Goal: Task Accomplishment & Management: Manage account settings

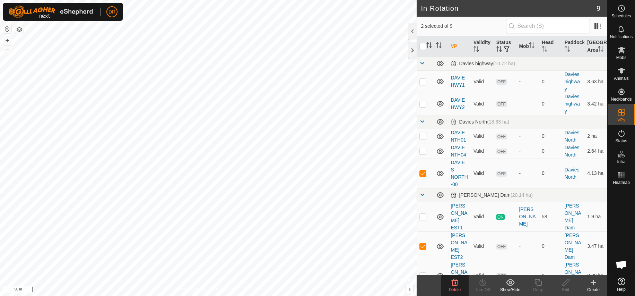
click at [425, 176] on p-checkbox at bounding box center [422, 173] width 7 height 6
checkbox input "false"
click at [620, 51] on icon at bounding box center [622, 50] width 8 height 7
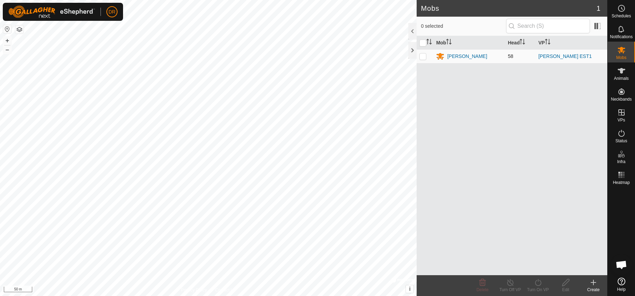
click at [425, 56] on p-checkbox at bounding box center [422, 56] width 7 height 6
checkbox input "true"
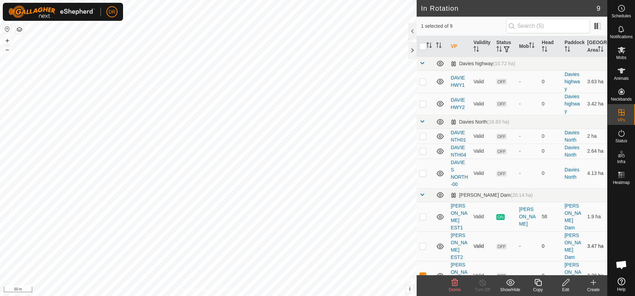
click at [424, 243] on p-checkbox at bounding box center [422, 246] width 7 height 6
checkbox input "true"
click at [423, 272] on p-checkbox at bounding box center [422, 275] width 7 height 6
checkbox input "false"
click at [624, 53] on icon at bounding box center [621, 50] width 8 height 8
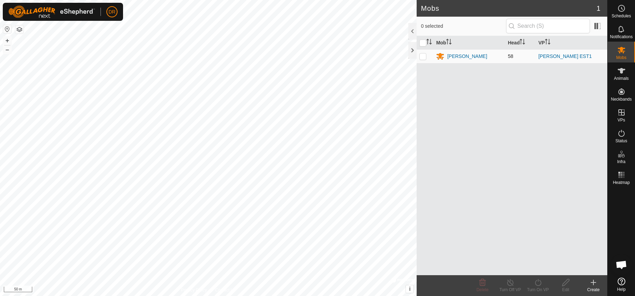
click at [422, 57] on p-checkbox at bounding box center [422, 56] width 7 height 6
checkbox input "true"
click at [598, 26] on span at bounding box center [597, 25] width 11 height 11
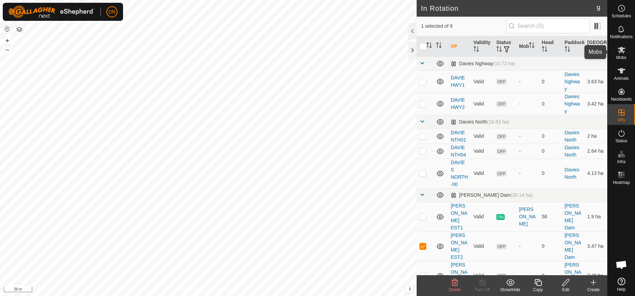
click at [624, 53] on icon at bounding box center [622, 50] width 8 height 7
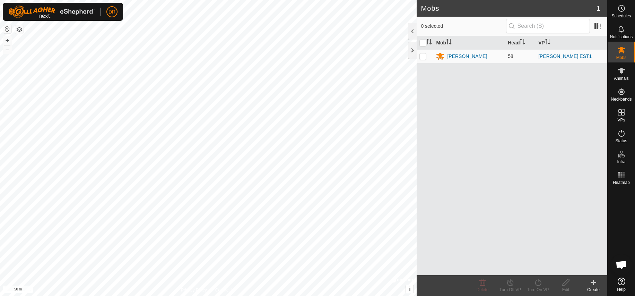
click at [422, 57] on p-checkbox at bounding box center [422, 56] width 7 height 6
checkbox input "true"
click at [552, 57] on link "[PERSON_NAME] EST1" at bounding box center [564, 56] width 53 height 6
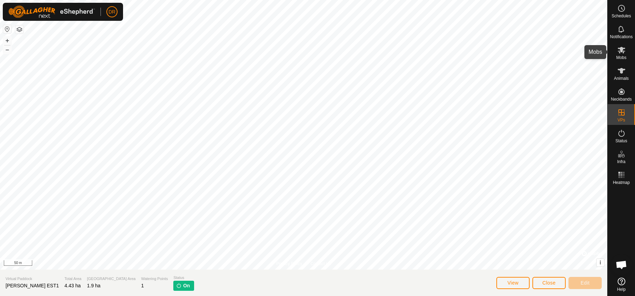
click at [622, 53] on icon at bounding box center [621, 50] width 8 height 8
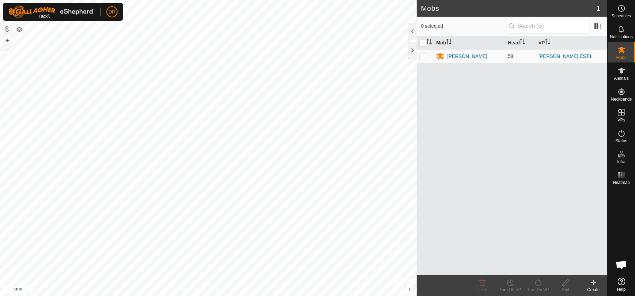
click at [422, 58] on p-checkbox at bounding box center [422, 56] width 7 height 6
checkbox input "true"
click at [594, 282] on icon at bounding box center [593, 282] width 5 height 0
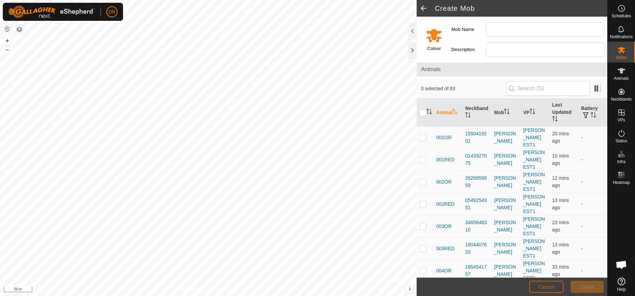
click at [544, 285] on span "Cancel" at bounding box center [546, 287] width 16 height 6
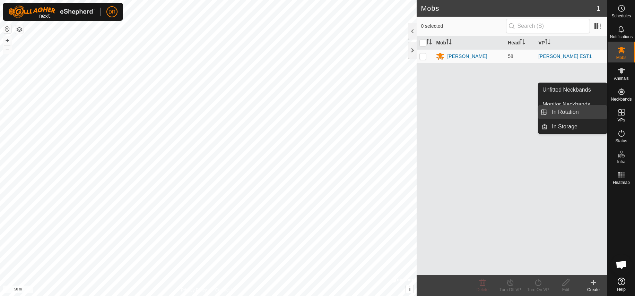
click at [571, 112] on link "In Rotation" at bounding box center [577, 112] width 59 height 14
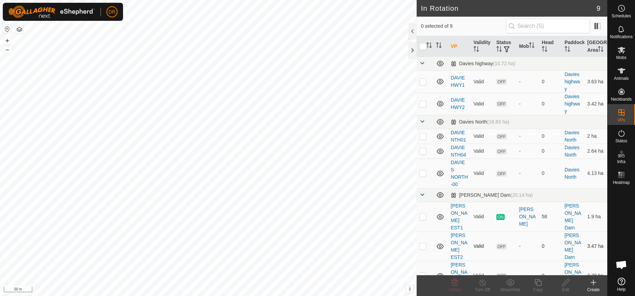
click at [423, 245] on p-checkbox at bounding box center [422, 246] width 7 height 6
checkbox input "true"
